Goal: Task Accomplishment & Management: Manage account settings

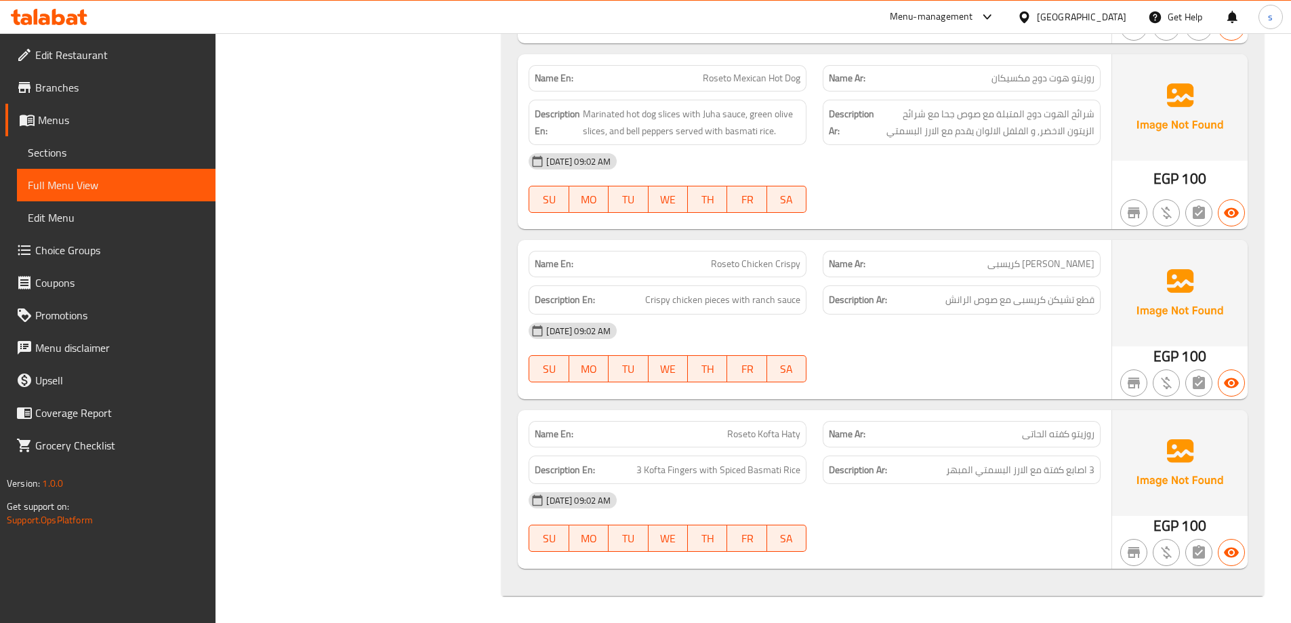
scroll to position [9050, 0]
click at [1123, 15] on div "Egypt" at bounding box center [1081, 16] width 89 height 15
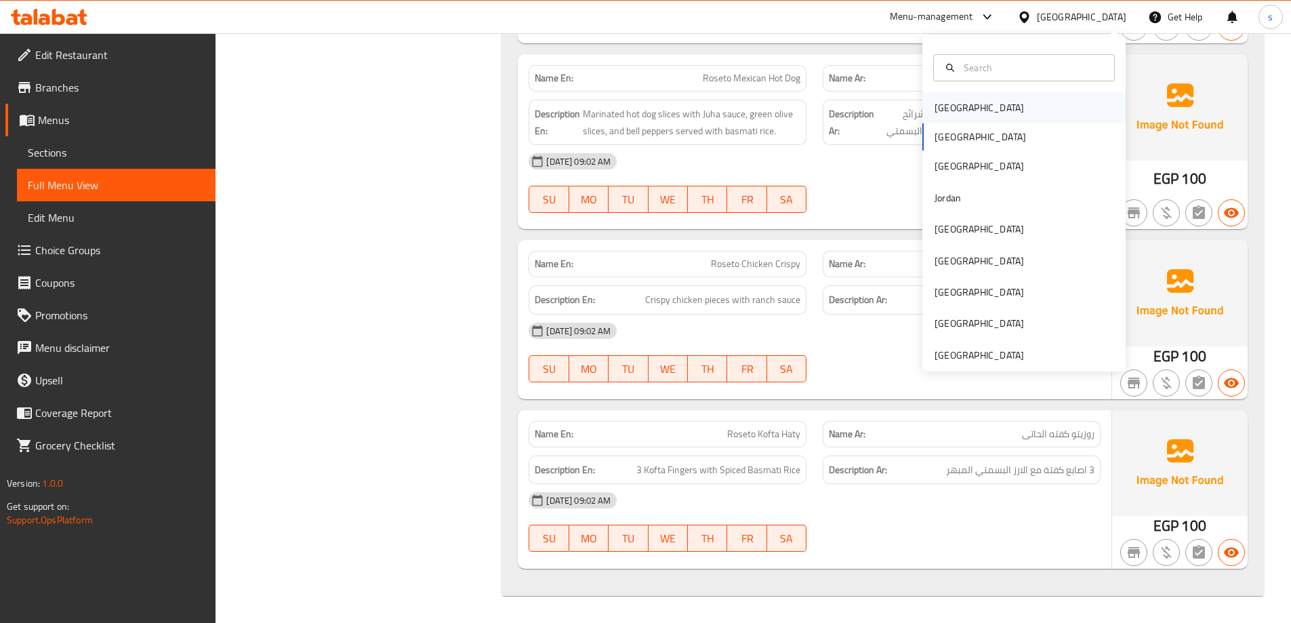
click at [965, 108] on div "[GEOGRAPHIC_DATA]" at bounding box center [979, 107] width 111 height 31
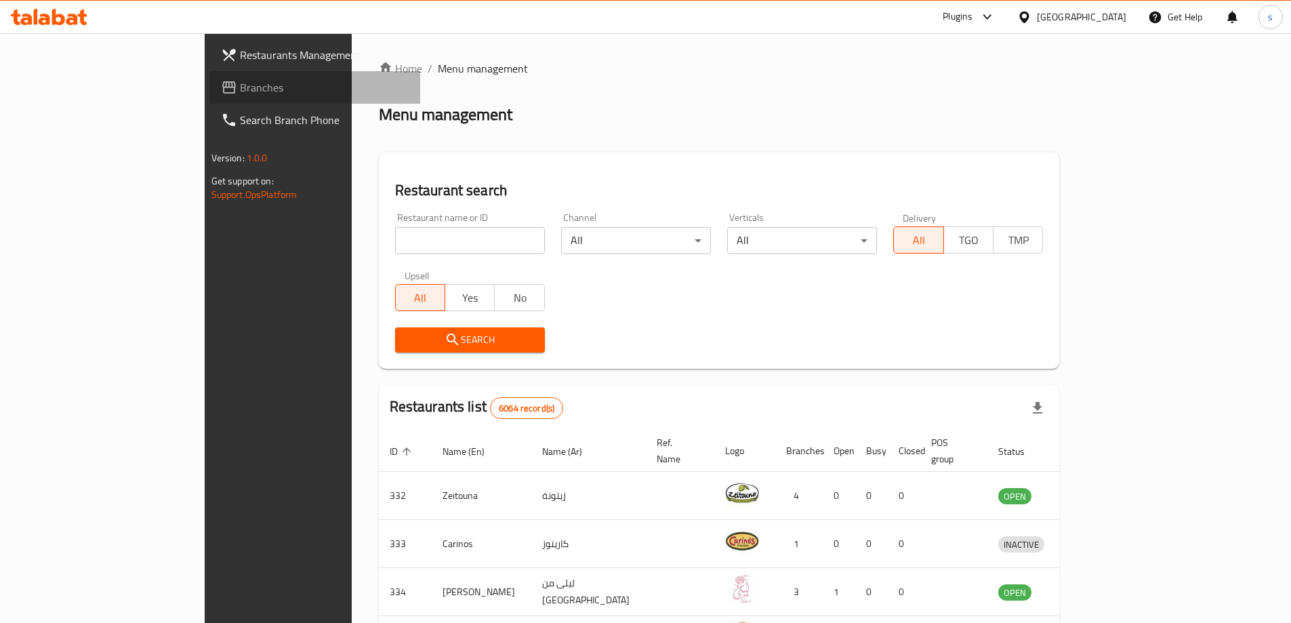
click at [240, 90] on span "Branches" at bounding box center [324, 87] width 169 height 16
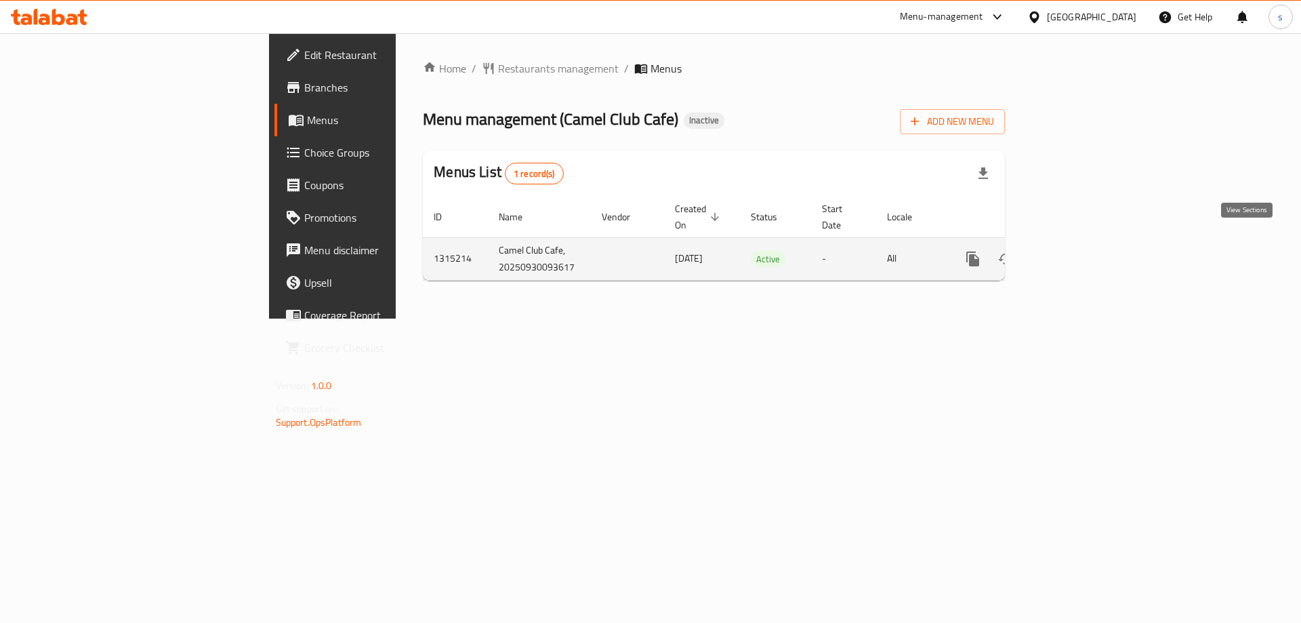
click at [1079, 251] on icon "enhanced table" at bounding box center [1071, 259] width 16 height 16
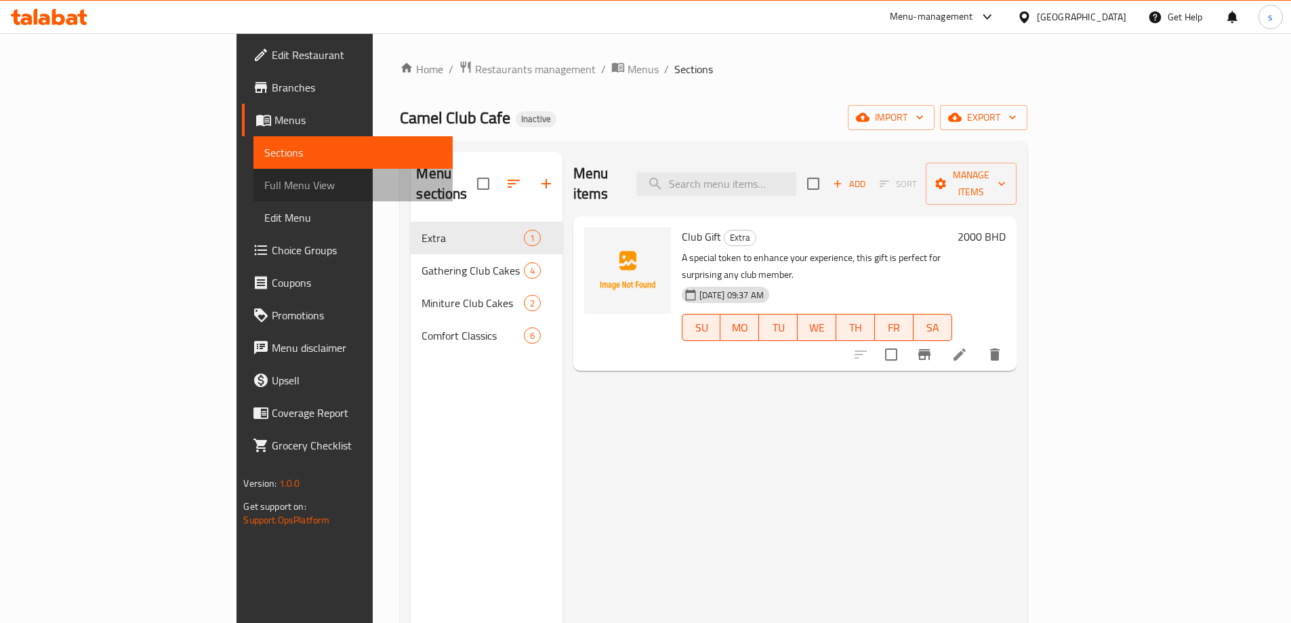
click at [264, 177] on span "Full Menu View" at bounding box center [352, 185] width 177 height 16
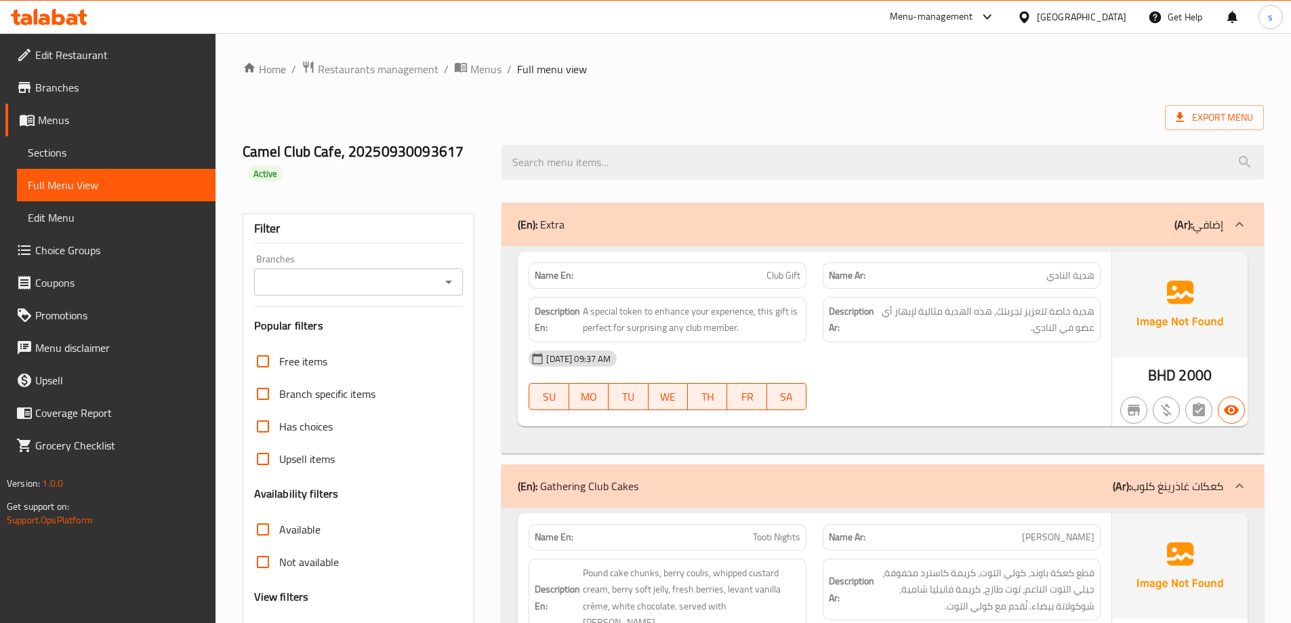
scroll to position [136, 0]
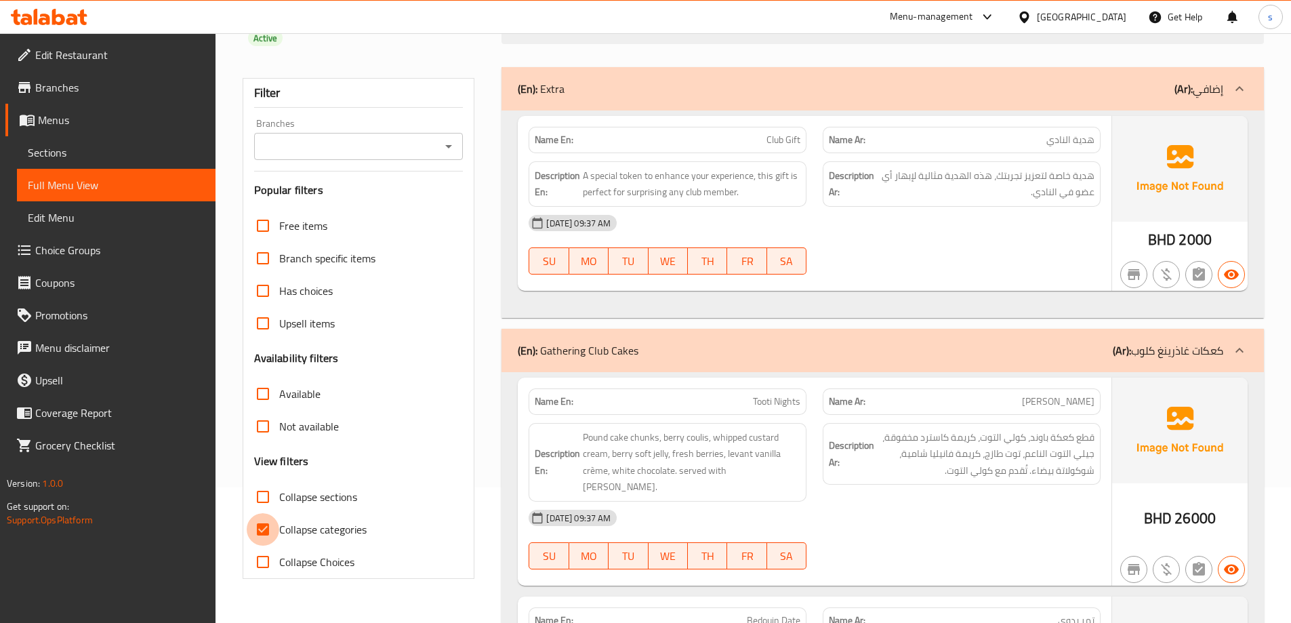
click at [270, 531] on input "Collapse categories" at bounding box center [263, 529] width 33 height 33
checkbox input "false"
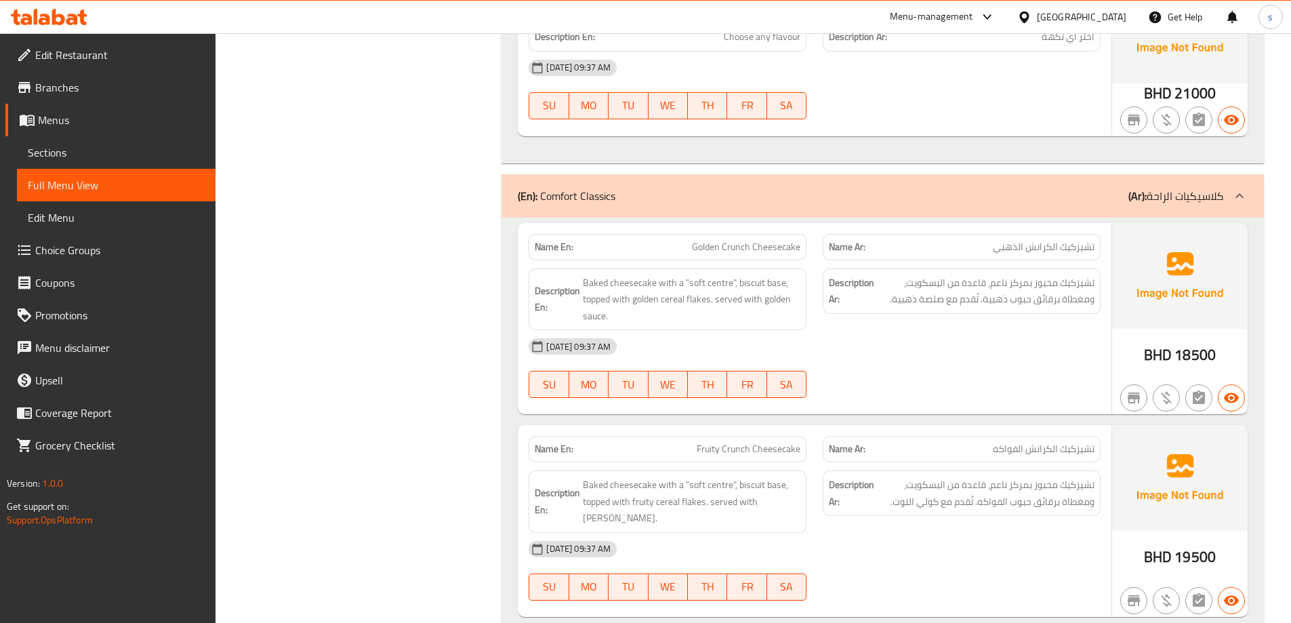
scroll to position [1627, 0]
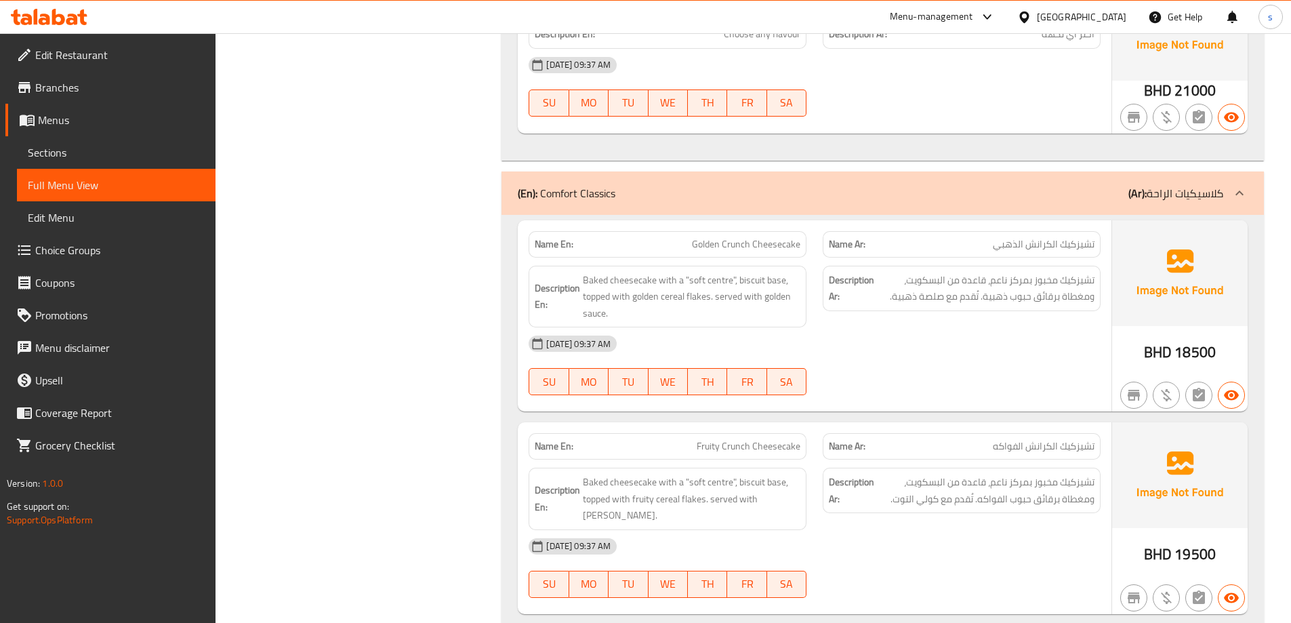
click at [74, 112] on span "Menus" at bounding box center [121, 120] width 167 height 16
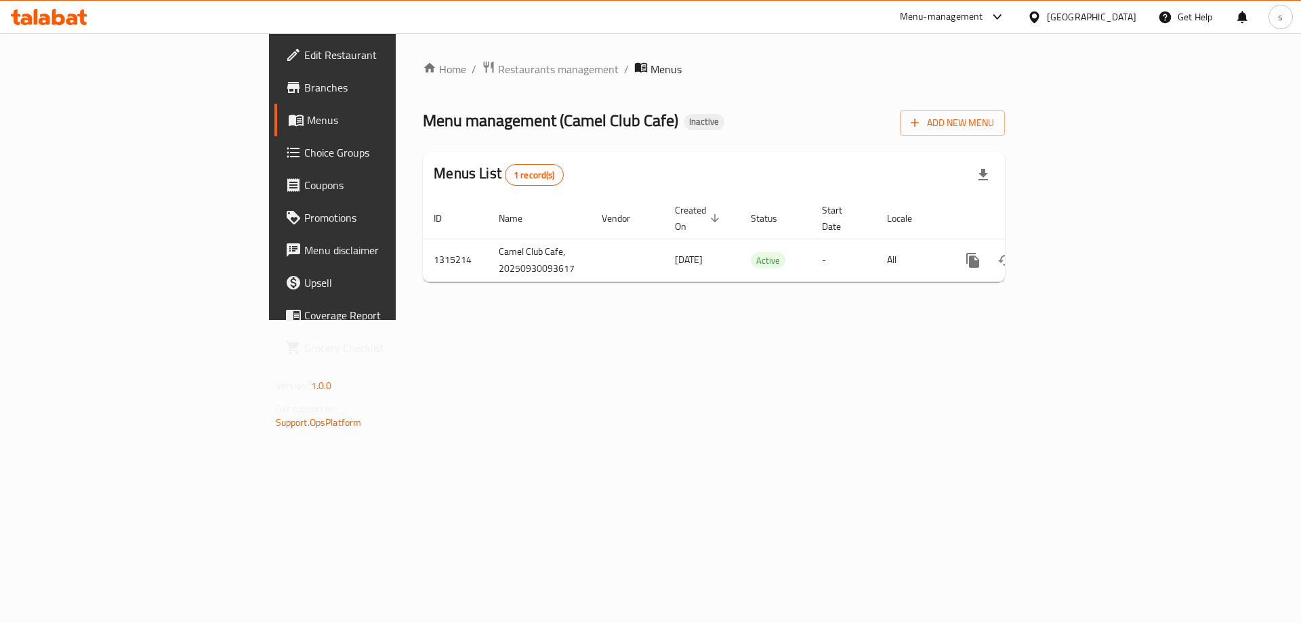
drag, startPoint x: 610, startPoint y: 355, endPoint x: 256, endPoint y: 312, distance: 357.0
click at [610, 320] on div "Home / Restaurants management / Menus Menu management ( Camel Club Cafe ) Inact…" at bounding box center [714, 176] width 636 height 287
click at [994, 125] on span "Add New Menu" at bounding box center [952, 123] width 83 height 17
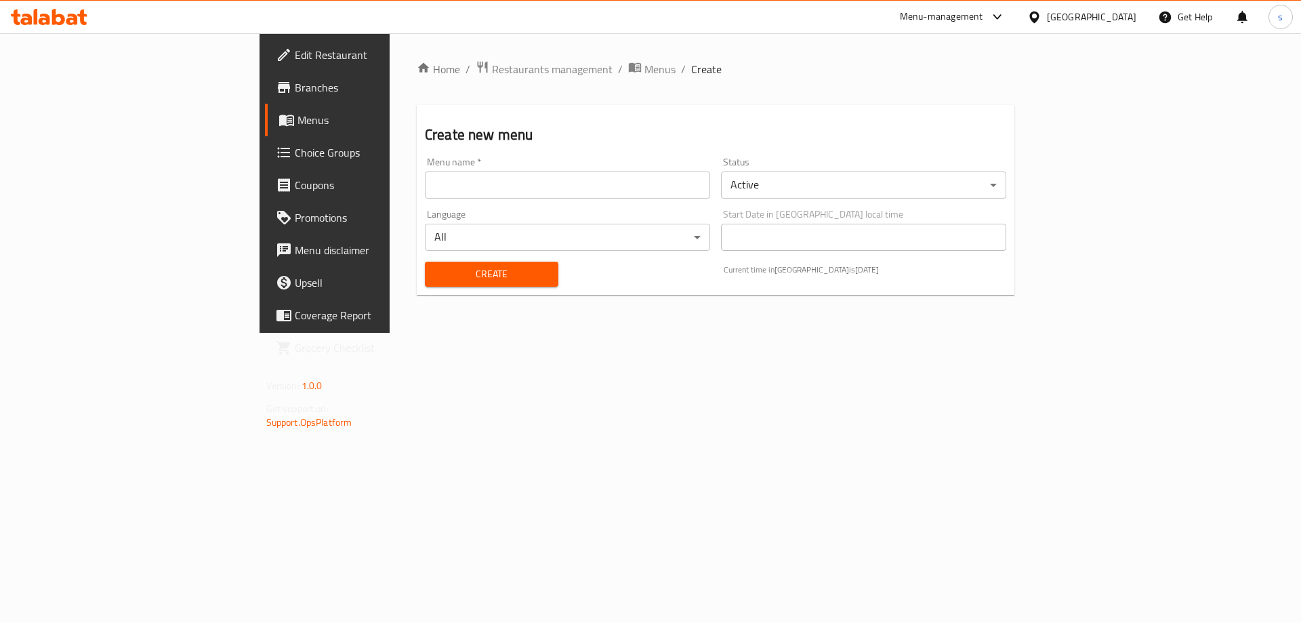
click at [434, 180] on input "text" at bounding box center [567, 184] width 285 height 27
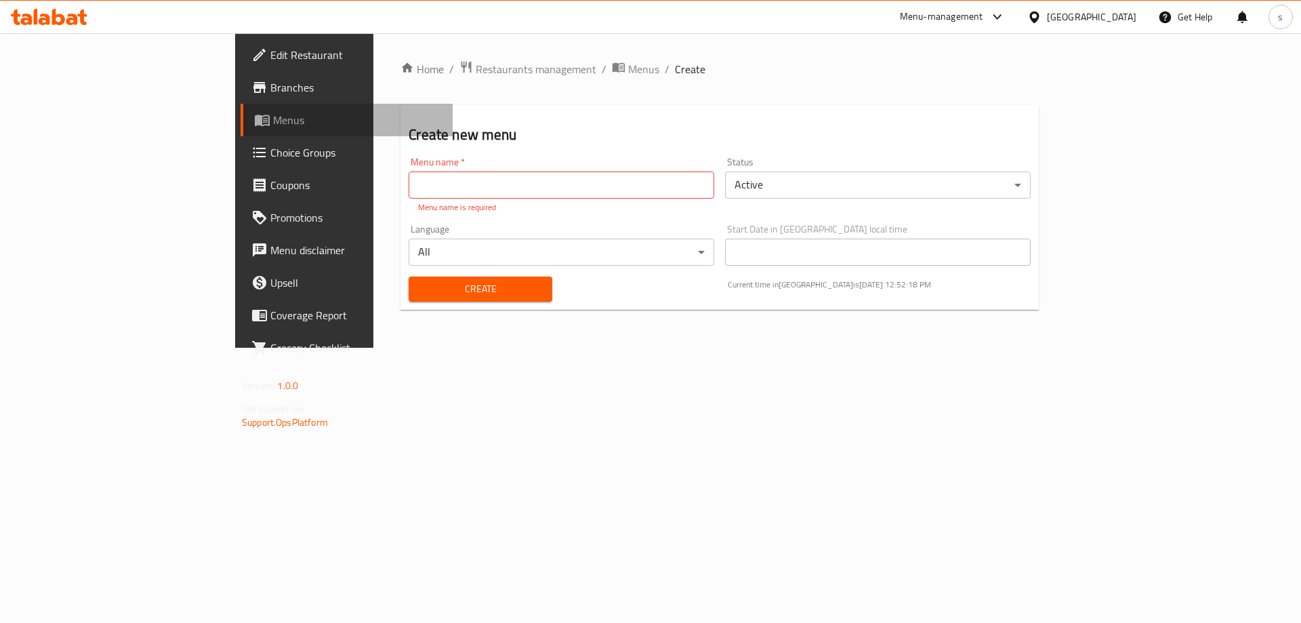
click at [273, 125] on span "Menus" at bounding box center [357, 120] width 169 height 16
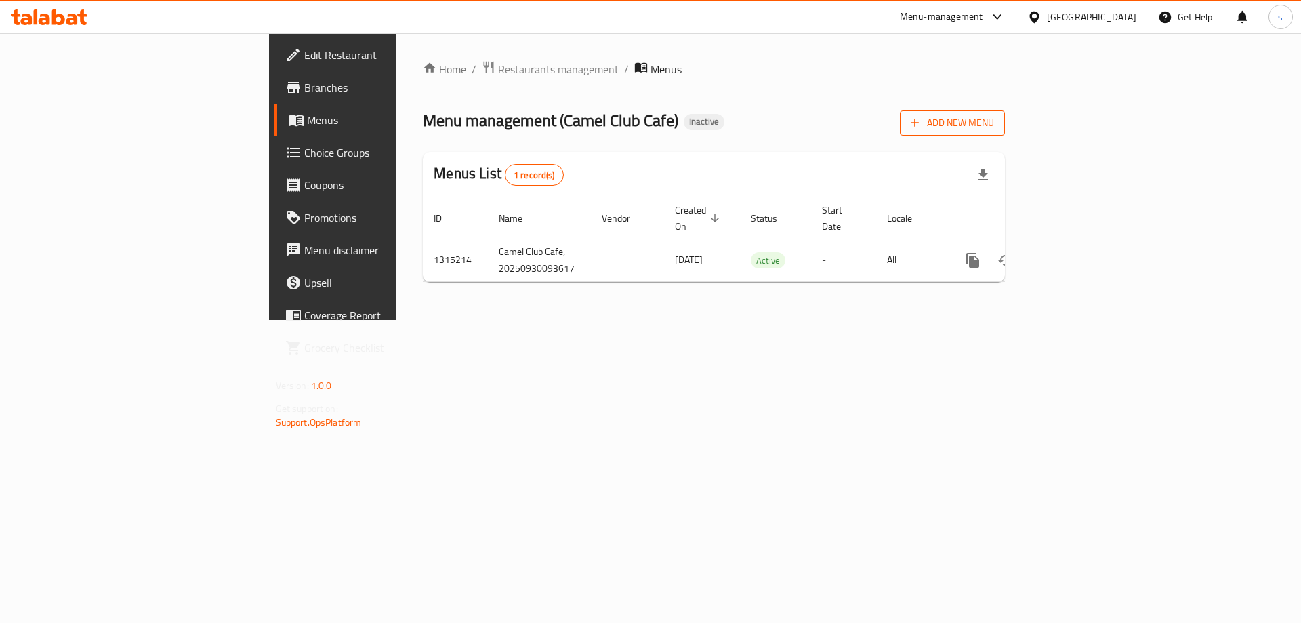
click at [994, 118] on span "Add New Menu" at bounding box center [952, 123] width 83 height 17
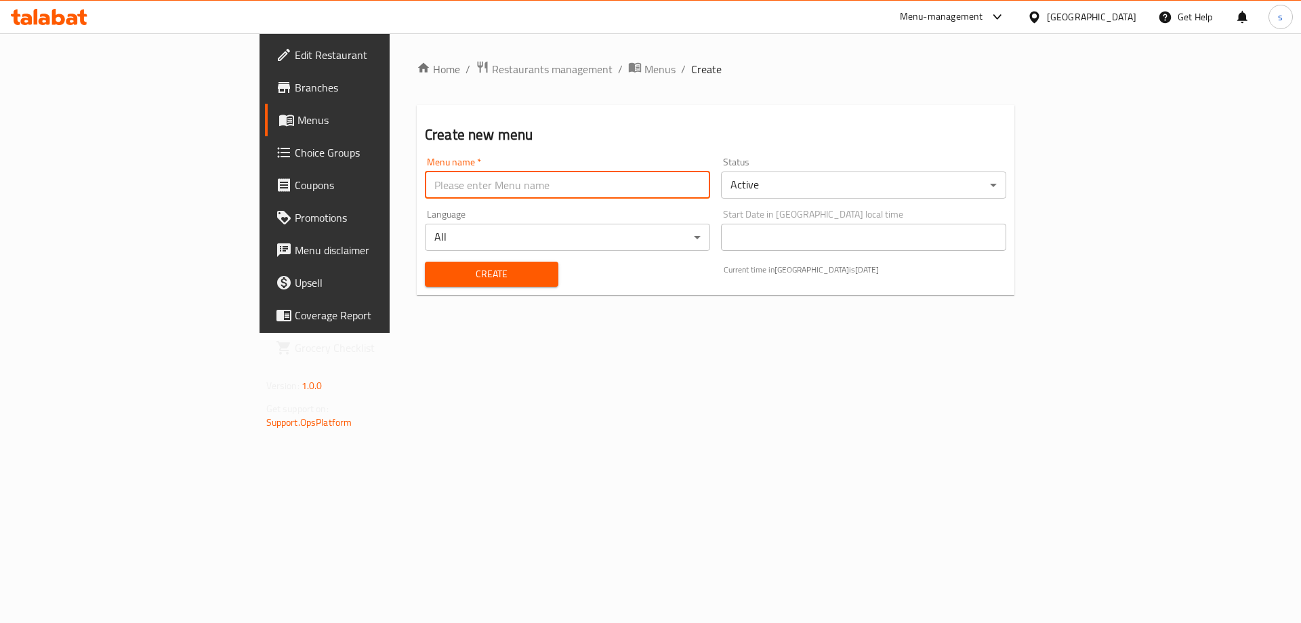
click at [464, 188] on input "text" at bounding box center [567, 184] width 285 height 27
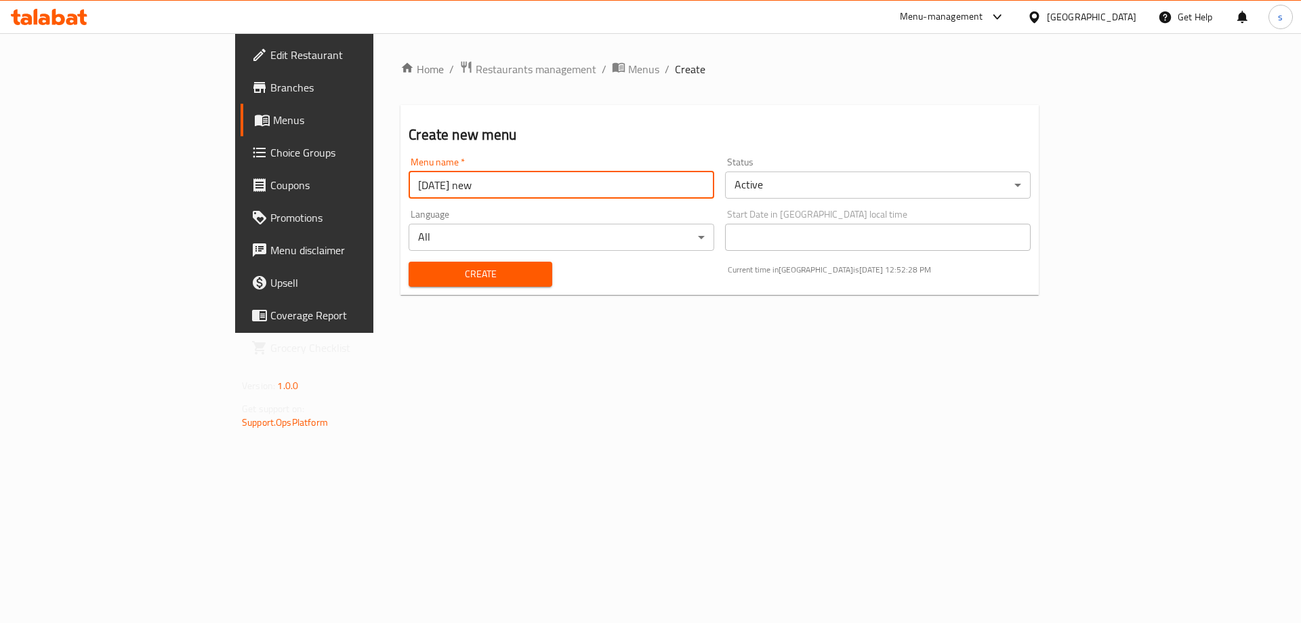
type input "[DATE] new"
click at [409, 262] on button "Create" at bounding box center [480, 274] width 143 height 25
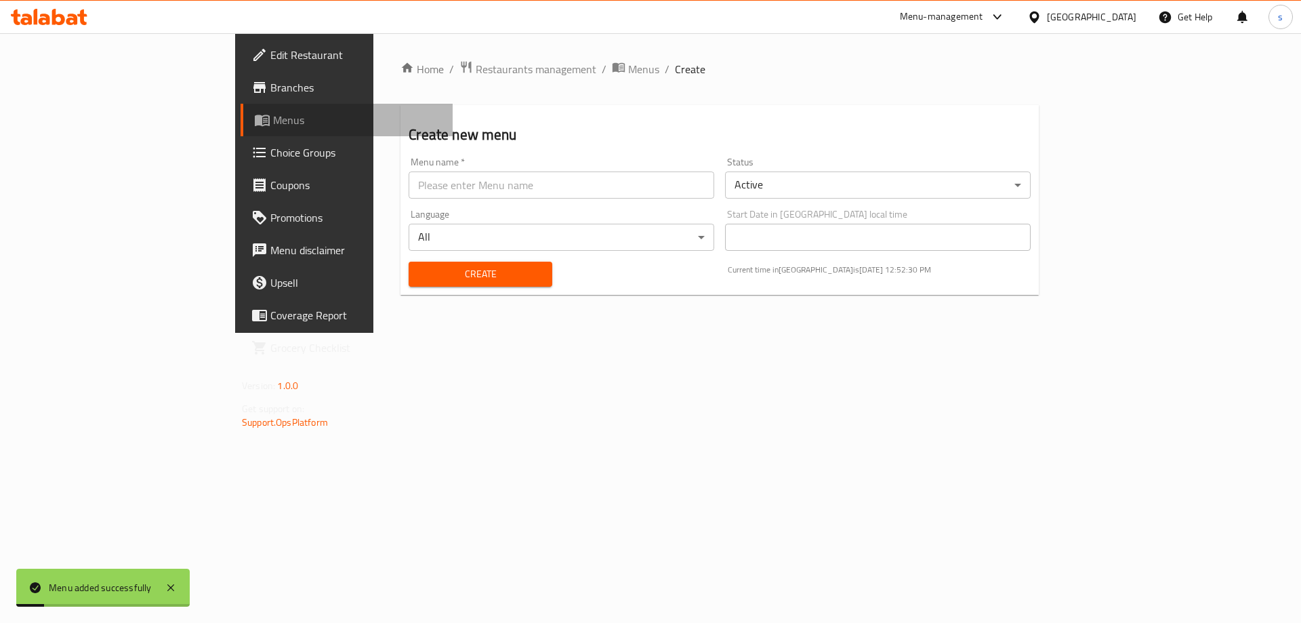
click at [273, 117] on span "Menus" at bounding box center [357, 120] width 169 height 16
